Goal: Check status: Check status

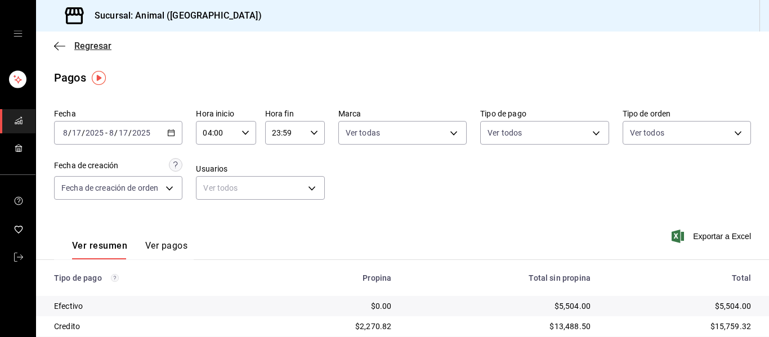
click at [61, 44] on icon "button" at bounding box center [59, 46] width 11 height 10
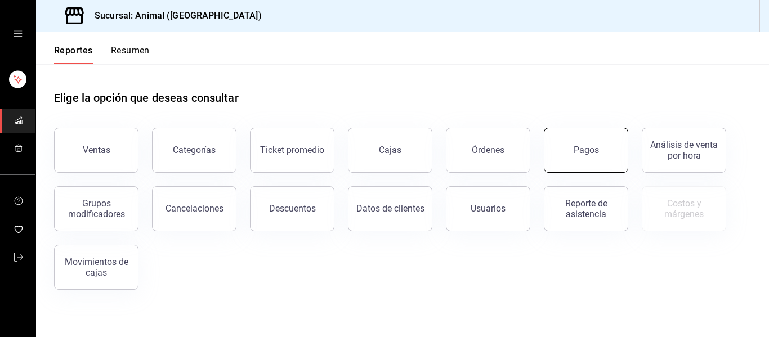
click at [595, 151] on div "Pagos" at bounding box center [586, 150] width 25 height 11
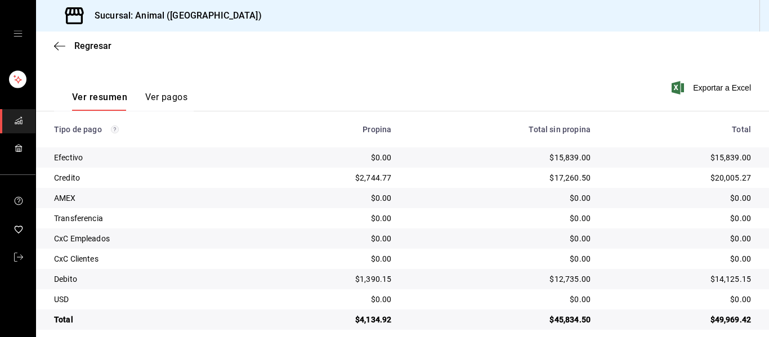
scroll to position [160, 0]
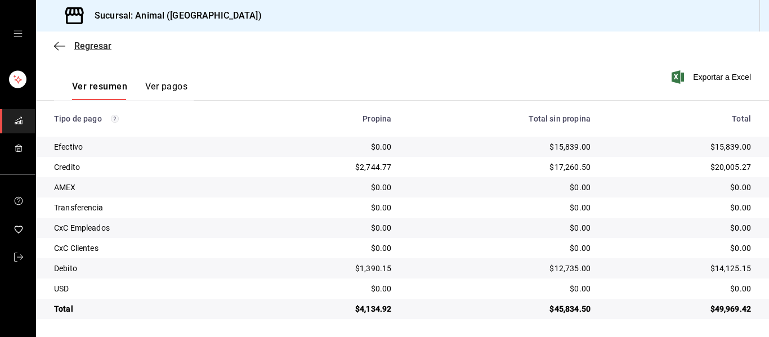
click at [61, 48] on icon "button" at bounding box center [59, 46] width 11 height 10
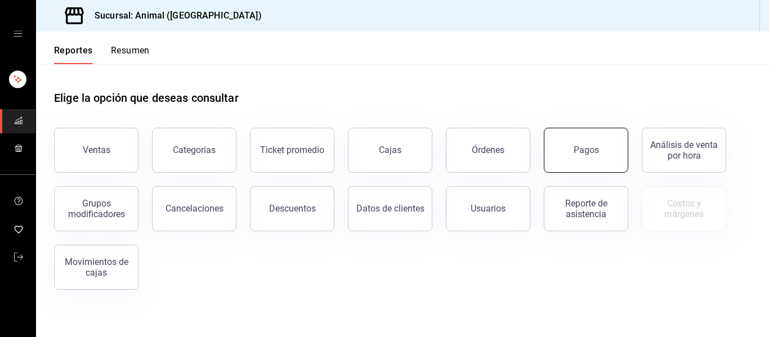
click at [570, 151] on button "Pagos" at bounding box center [586, 150] width 84 height 45
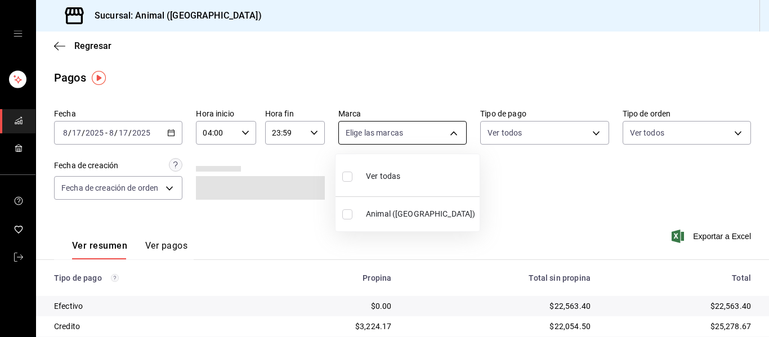
click at [448, 133] on body "Sucursal: Animal ([GEOGRAPHIC_DATA]) Regresar Pagos Fecha [DATE] [DATE] - [DATE…" at bounding box center [384, 168] width 769 height 337
click at [431, 171] on li "Ver todas" at bounding box center [408, 175] width 144 height 33
type input "96838179-8fbb-4073-aae3-1789726318c8"
checkbox input "true"
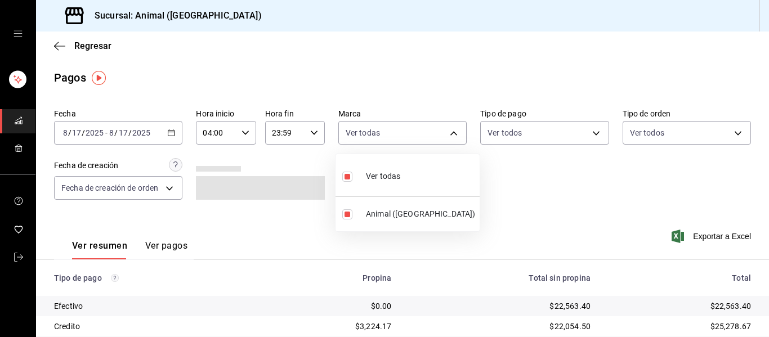
click at [479, 187] on div at bounding box center [384, 168] width 769 height 337
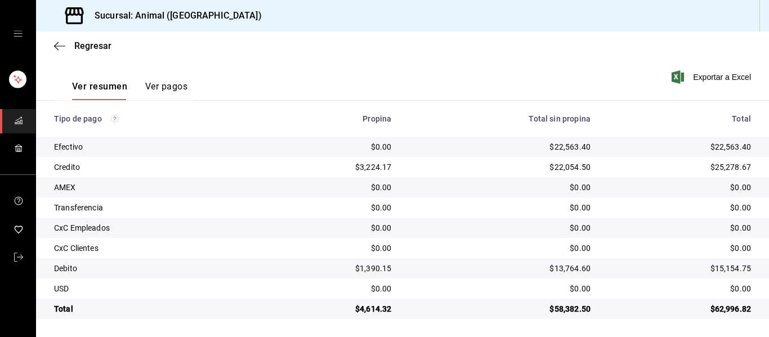
scroll to position [160, 0]
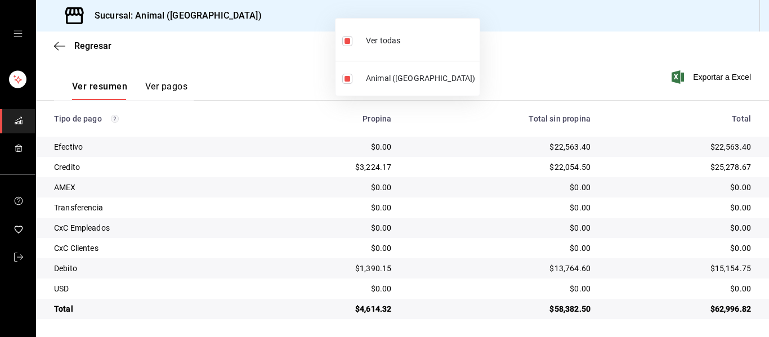
click at [434, 170] on div at bounding box center [384, 168] width 769 height 337
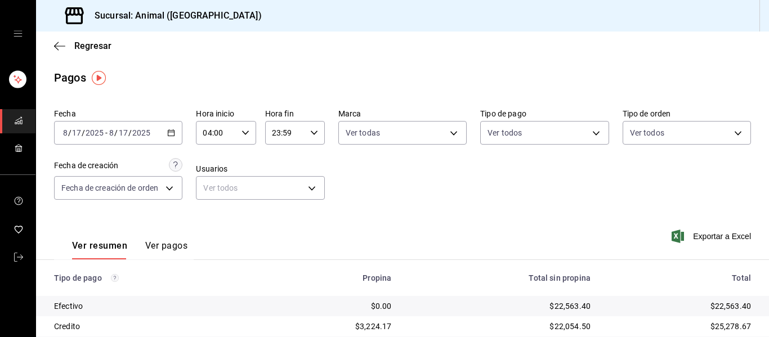
click at [52, 46] on div "Regresar" at bounding box center [402, 46] width 733 height 29
click at [61, 42] on icon "button" at bounding box center [59, 46] width 11 height 10
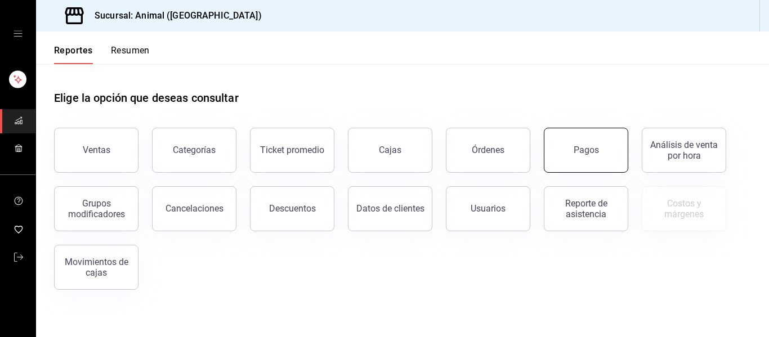
click at [601, 154] on button "Pagos" at bounding box center [586, 150] width 84 height 45
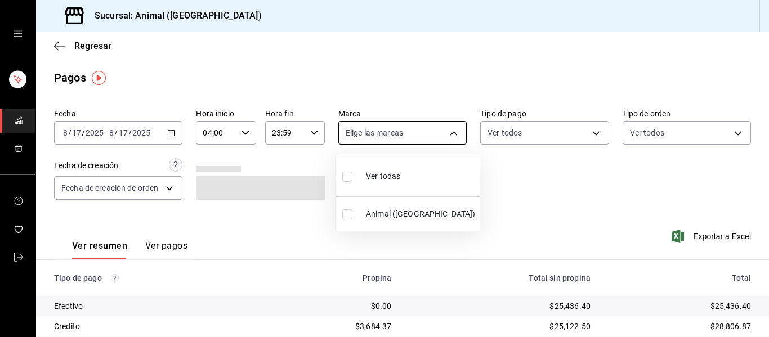
click at [449, 128] on body "Sucursal: Animal ([GEOGRAPHIC_DATA]) Regresar Pagos Fecha [DATE] [DATE] - [DATE…" at bounding box center [384, 168] width 769 height 337
click at [439, 175] on li "Ver todas" at bounding box center [408, 175] width 144 height 33
type input "96838179-8fbb-4073-aae3-1789726318c8"
checkbox input "true"
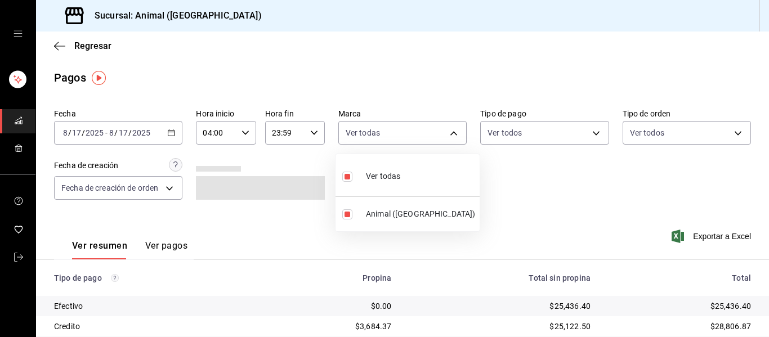
click at [517, 187] on div at bounding box center [384, 168] width 769 height 337
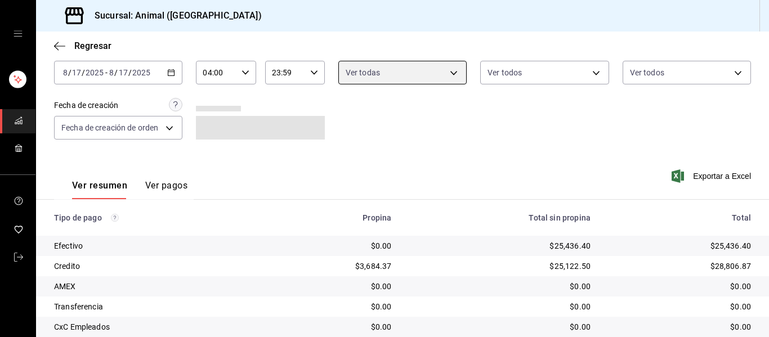
scroll to position [160, 0]
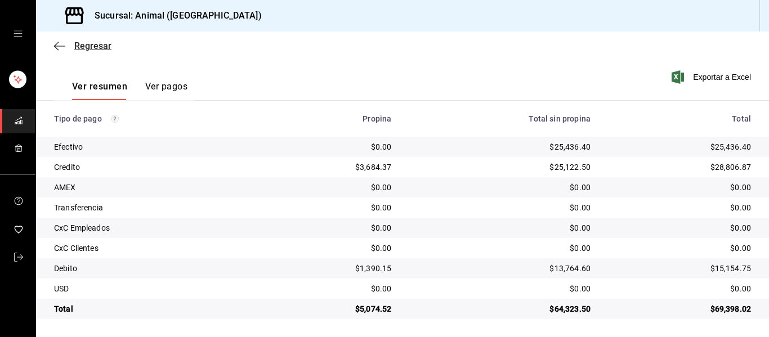
click at [64, 43] on icon "button" at bounding box center [59, 46] width 11 height 10
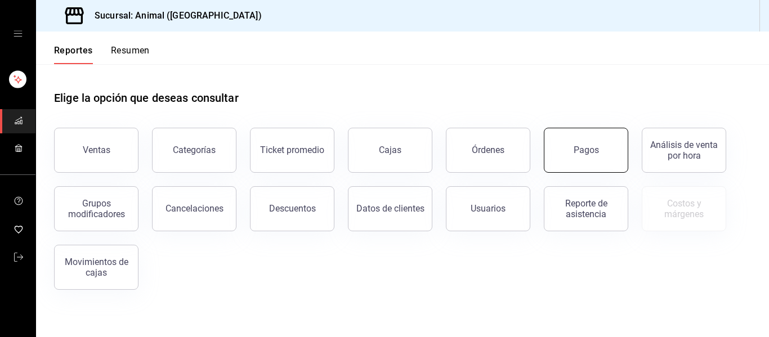
click at [577, 154] on div "Pagos" at bounding box center [586, 150] width 25 height 11
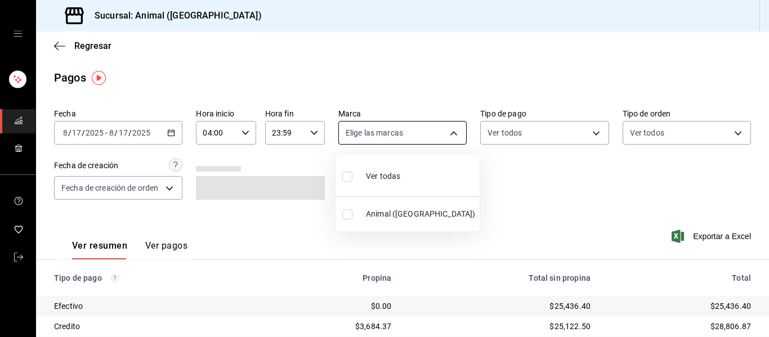
click at [452, 133] on body "Sucursal: Animal ([GEOGRAPHIC_DATA]) Regresar Pagos Fecha [DATE] [DATE] - [DATE…" at bounding box center [384, 168] width 769 height 337
click at [422, 181] on li "Ver todas" at bounding box center [408, 175] width 144 height 33
type input "96838179-8fbb-4073-aae3-1789726318c8"
checkbox input "true"
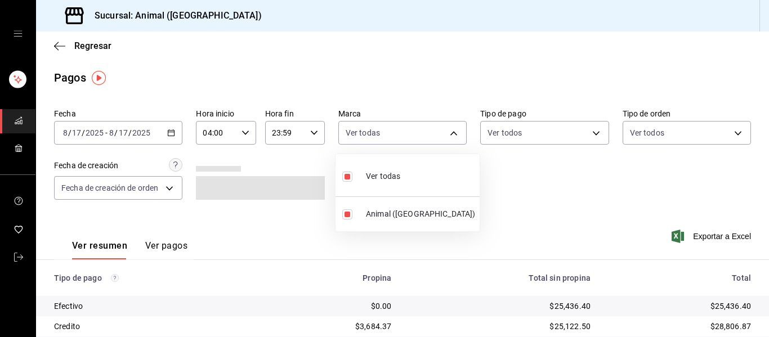
click at [508, 205] on div at bounding box center [384, 168] width 769 height 337
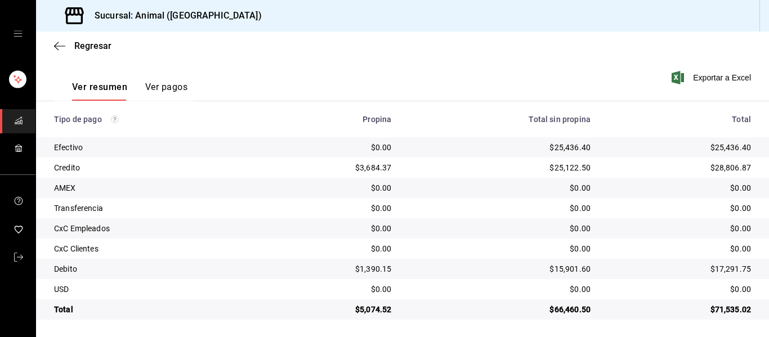
scroll to position [160, 0]
click at [493, 239] on td "$0.00" at bounding box center [499, 248] width 199 height 20
click at [52, 47] on div "Regresar" at bounding box center [402, 46] width 733 height 29
click at [53, 46] on div "Regresar" at bounding box center [402, 46] width 733 height 29
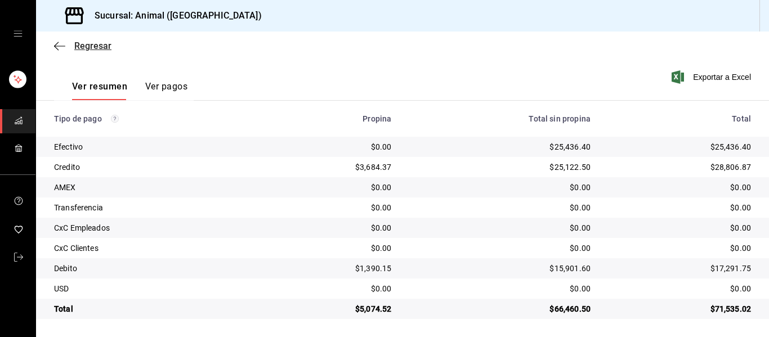
click at [58, 46] on icon "button" at bounding box center [59, 46] width 11 height 1
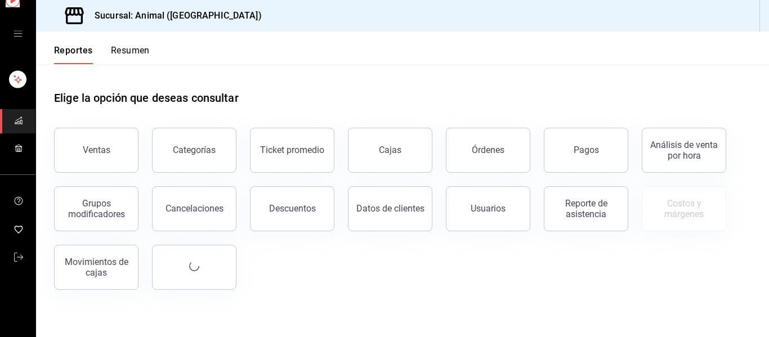
click at [58, 46] on button "Reportes" at bounding box center [73, 54] width 39 height 19
click at [591, 144] on button "Pagos" at bounding box center [586, 150] width 84 height 45
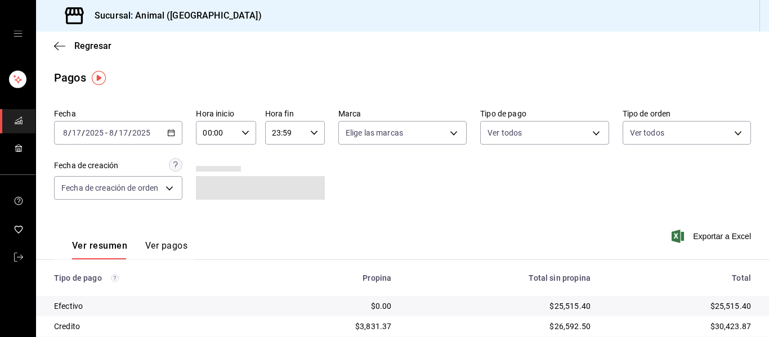
click at [242, 134] on icon "button" at bounding box center [246, 133] width 8 height 8
click at [209, 162] on button "04" at bounding box center [208, 157] width 25 height 23
type input "04:00"
click at [445, 129] on div at bounding box center [384, 168] width 769 height 337
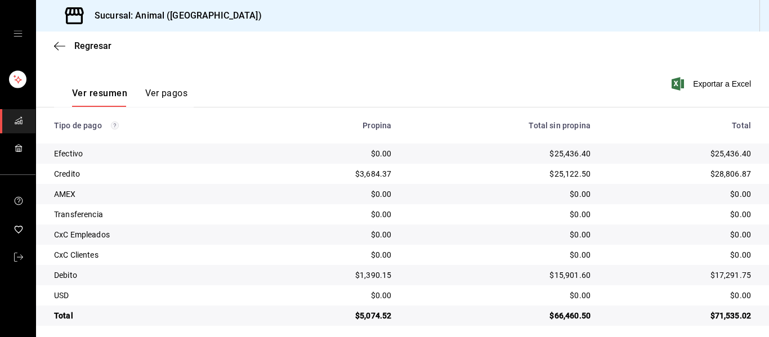
scroll to position [160, 0]
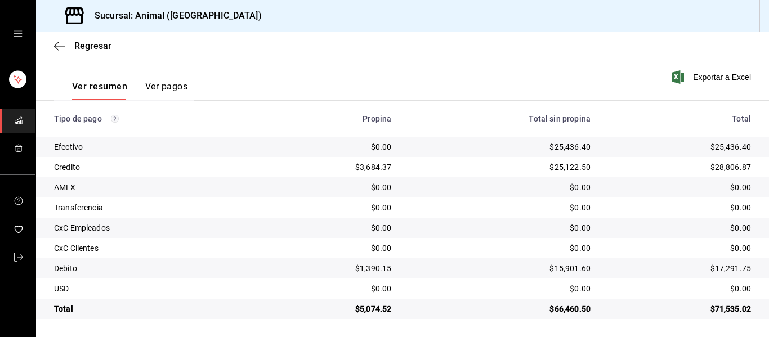
click at [620, 184] on div "$0.00" at bounding box center [680, 187] width 142 height 11
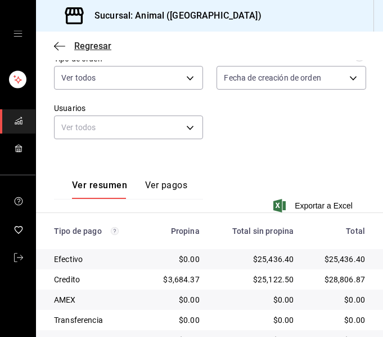
click at [57, 44] on icon "button" at bounding box center [59, 46] width 11 height 10
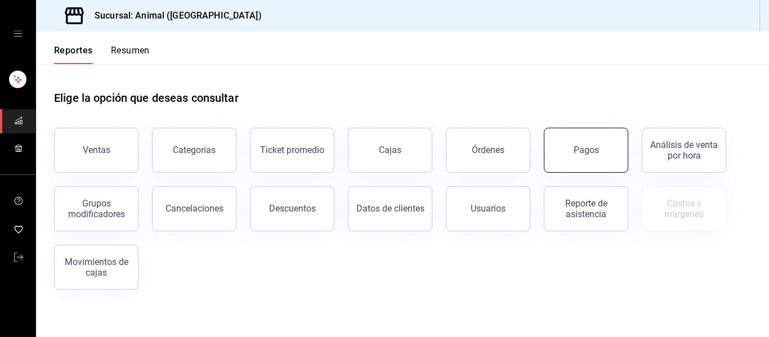
click at [568, 151] on button "Pagos" at bounding box center [586, 150] width 84 height 45
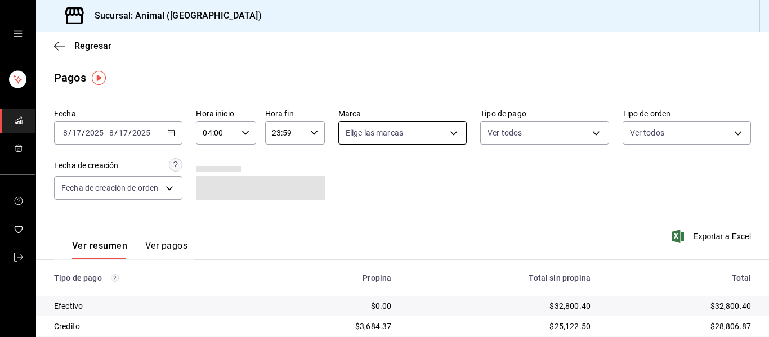
click at [451, 134] on body "Sucursal: Animal ([GEOGRAPHIC_DATA]) Regresar Pagos Fecha [DATE] [DATE] - [DATE…" at bounding box center [384, 168] width 769 height 337
click at [432, 182] on li "Ver todas" at bounding box center [408, 175] width 144 height 33
type input "96838179-8fbb-4073-aae3-1789726318c8"
checkbox input "true"
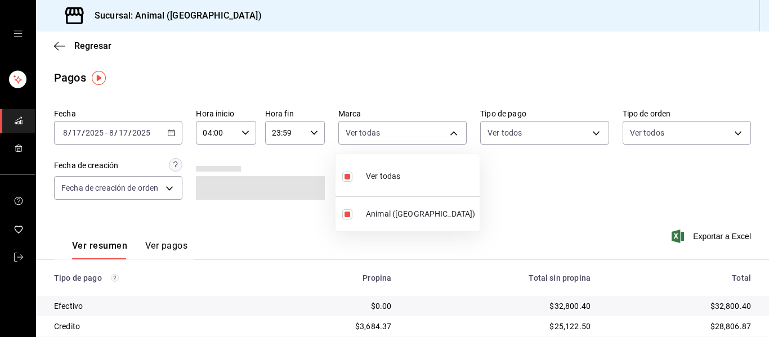
click at [534, 204] on div at bounding box center [384, 168] width 769 height 337
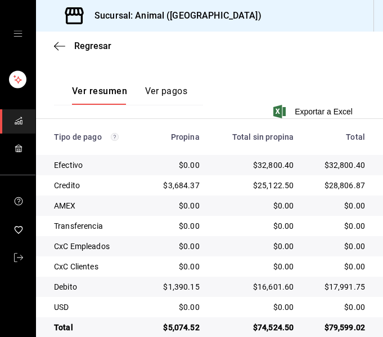
scroll to position [273, 0]
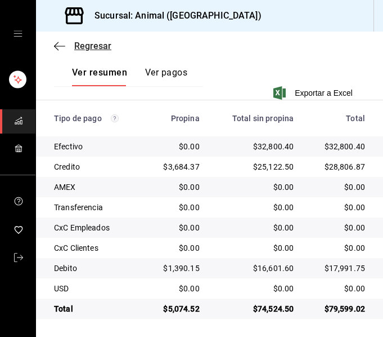
click at [60, 47] on icon "button" at bounding box center [59, 46] width 11 height 10
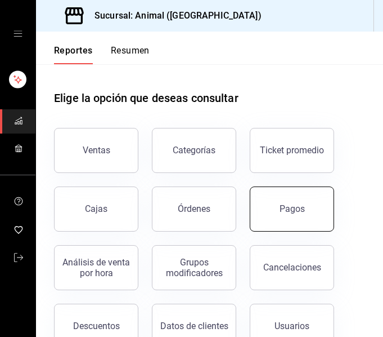
click at [292, 210] on div "Pagos" at bounding box center [292, 208] width 25 height 11
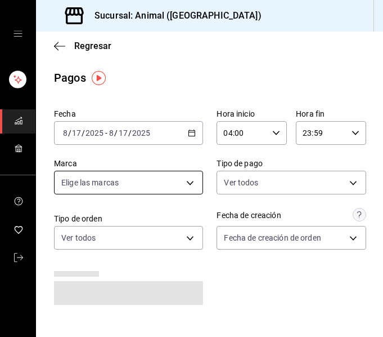
click at [191, 181] on body "Sucursal: Animal ([GEOGRAPHIC_DATA]) Regresar Pagos Fecha [DATE] [DATE] - [DATE…" at bounding box center [191, 168] width 383 height 337
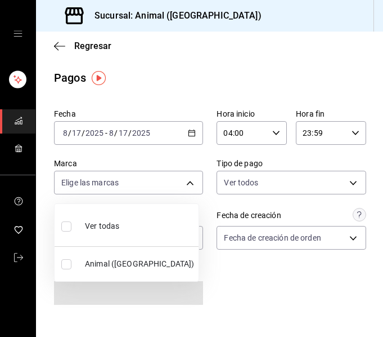
click at [166, 232] on li "Ver todas" at bounding box center [127, 224] width 144 height 33
type input "96838179-8fbb-4073-aae3-1789726318c8"
checkbox input "true"
click at [247, 292] on div at bounding box center [191, 168] width 383 height 337
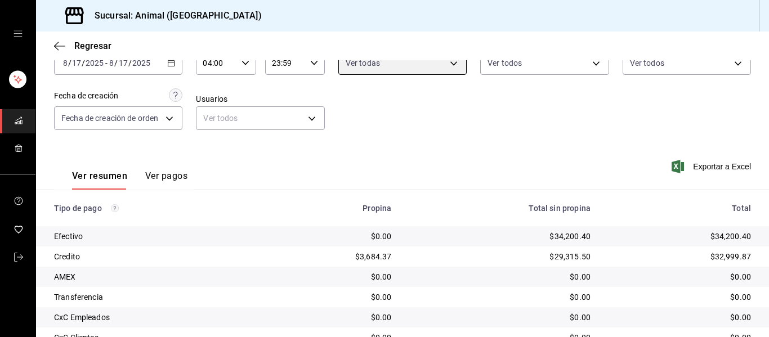
scroll to position [160, 0]
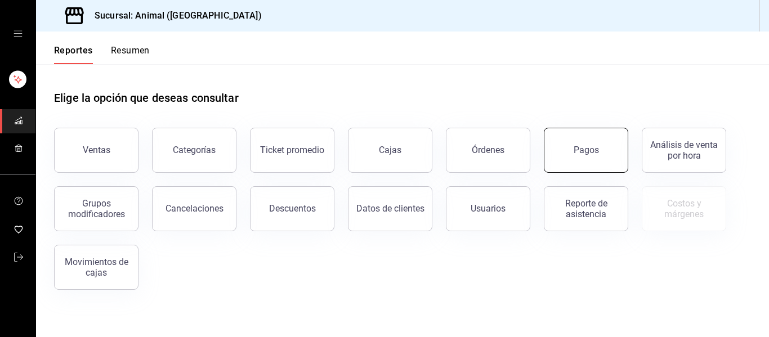
click at [592, 159] on button "Pagos" at bounding box center [586, 150] width 84 height 45
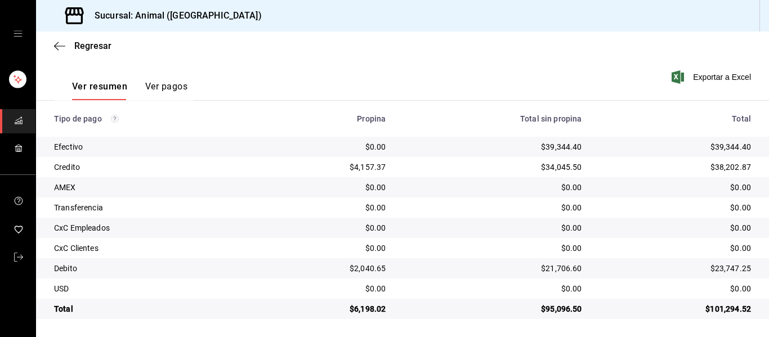
scroll to position [160, 0]
